Goal: Transaction & Acquisition: Purchase product/service

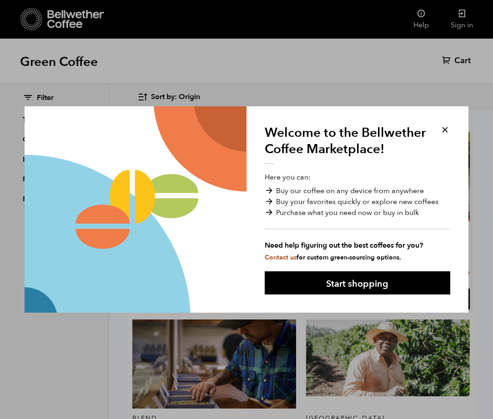
click at [349, 285] on button "Start shopping" at bounding box center [357, 282] width 185 height 23
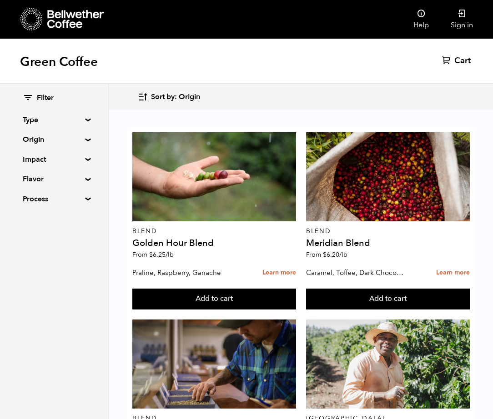
click at [86, 122] on div "Filter Type Blend Single Origin Decaf Seasonal Year Round Origin Blend Brazil B…" at bounding box center [54, 149] width 108 height 130
click at [85, 120] on summary "Type" at bounding box center [54, 120] width 63 height 11
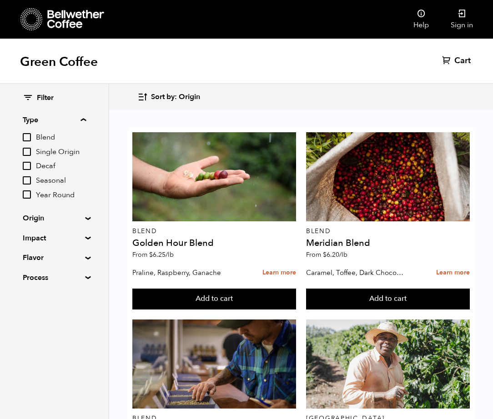
click at [28, 135] on input "Blend" at bounding box center [27, 137] width 8 height 8
checkbox input "true"
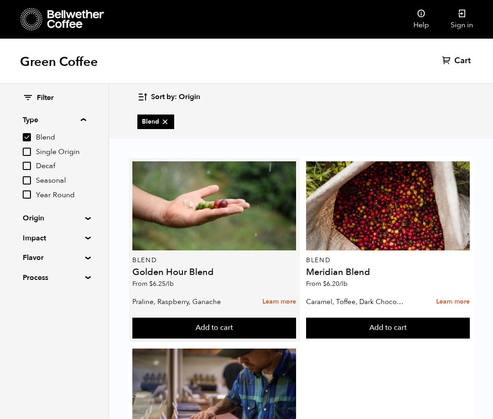
scroll to position [43, 0]
click at [284, 292] on link "Learn more" at bounding box center [279, 302] width 34 height 20
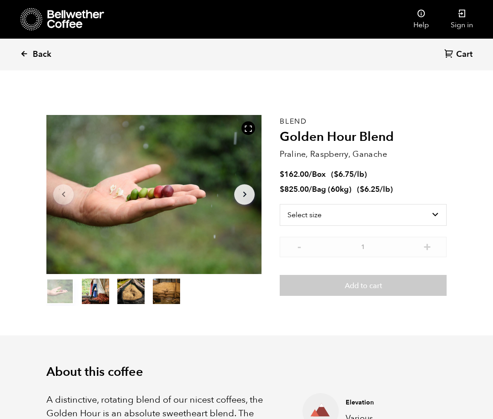
click at [44, 51] on span "Back" at bounding box center [42, 54] width 19 height 11
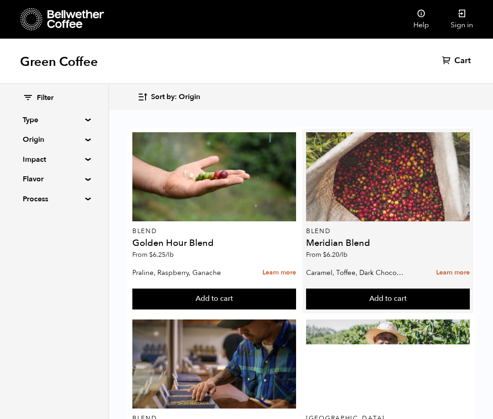
click at [369, 192] on div at bounding box center [388, 176] width 164 height 89
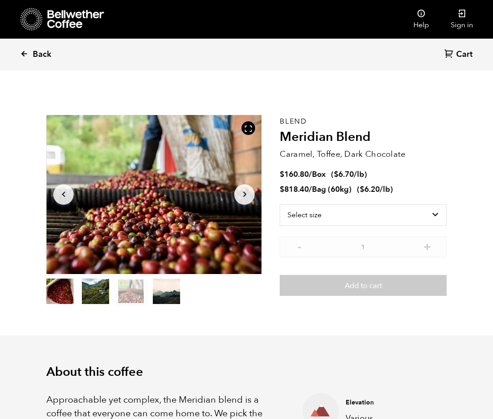
click at [39, 52] on span "Back" at bounding box center [42, 54] width 19 height 11
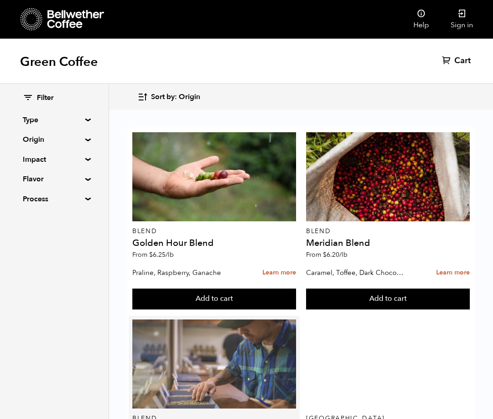
scroll to position [227, 0]
click at [214, 319] on div at bounding box center [214, 363] width 164 height 89
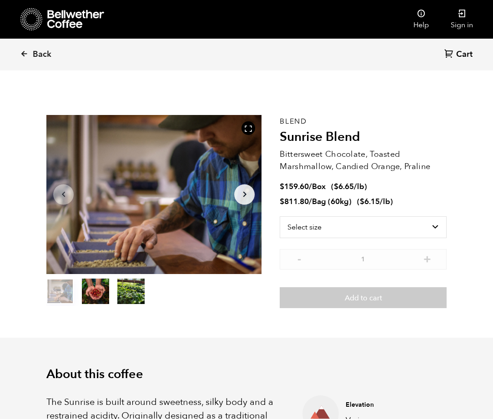
scroll to position [395, 389]
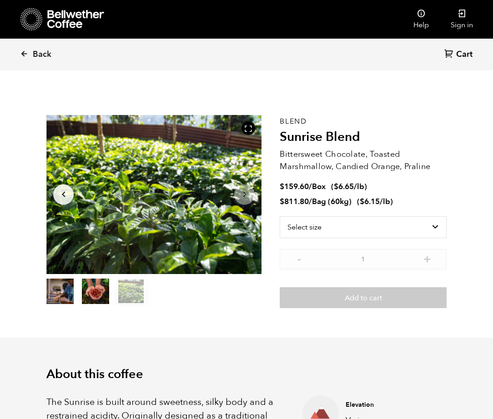
drag, startPoint x: 208, startPoint y: 309, endPoint x: 194, endPoint y: 297, distance: 18.0
click at [203, 306] on section "Item 3 of 3 Arrow Left Arrow Right item 0 item 1 item 2 Item 3 of 3 Blend Sunri…" at bounding box center [246, 211] width 445 height 252
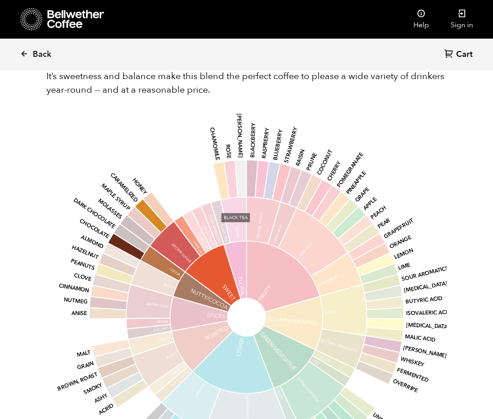
scroll to position [609, 0]
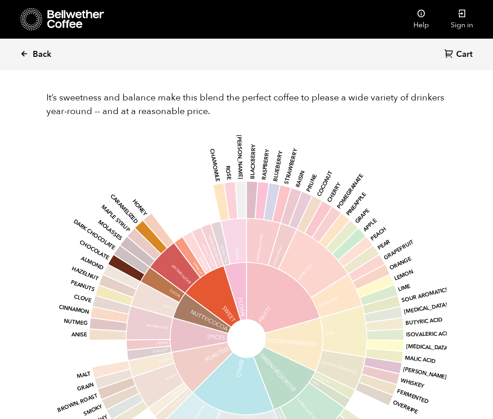
click at [43, 53] on span "Back" at bounding box center [42, 54] width 19 height 11
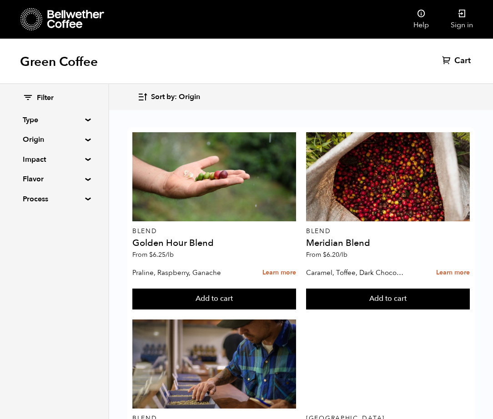
click at [85, 120] on summary "Type" at bounding box center [54, 120] width 63 height 11
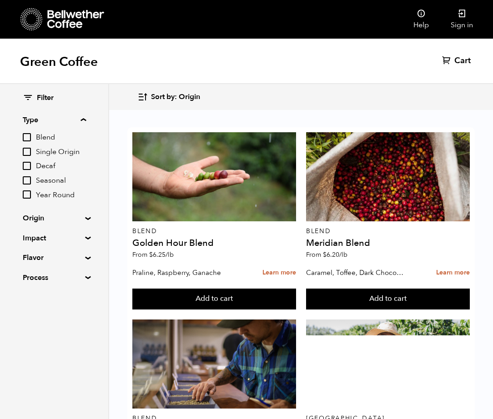
click at [26, 140] on input "Blend" at bounding box center [27, 137] width 8 height 8
checkbox input "true"
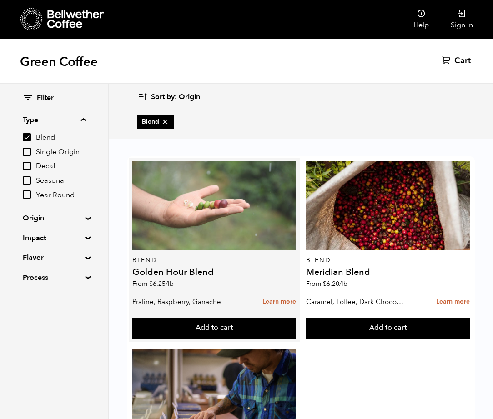
scroll to position [45, 0]
click at [232, 164] on div at bounding box center [214, 205] width 164 height 89
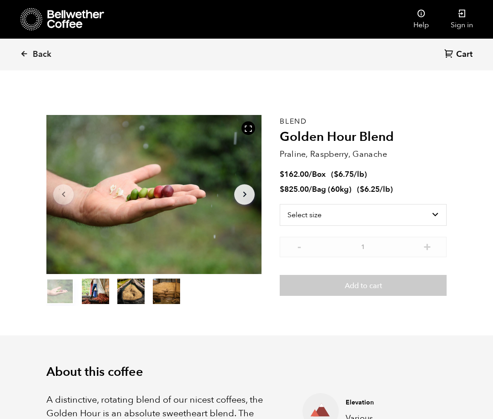
scroll to position [395, 389]
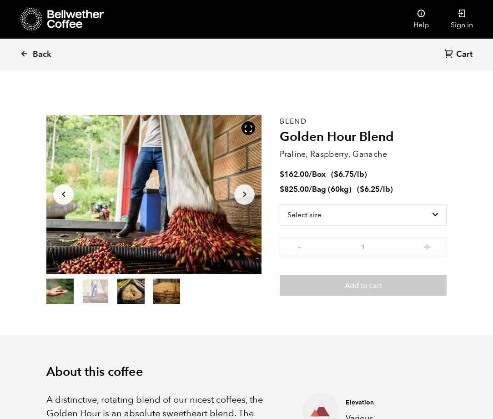
drag, startPoint x: 280, startPoint y: 358, endPoint x: 245, endPoint y: 364, distance: 36.5
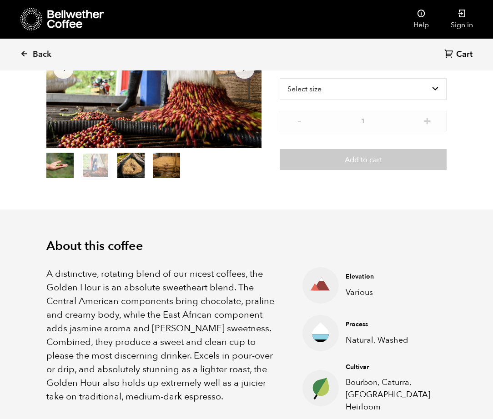
scroll to position [0, 0]
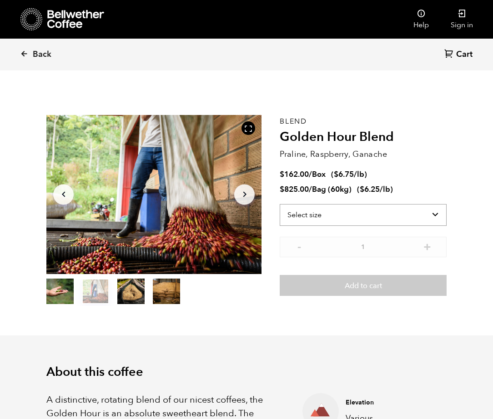
click at [326, 215] on select "Select size Bag (60kg) (132 lbs) Box (24 lbs)" at bounding box center [362, 215] width 167 height 22
select select "box"
click at [279, 204] on select "Select size Bag (60kg) (132 lbs) Box (24 lbs)" at bounding box center [362, 215] width 167 height 22
